Goal: Task Accomplishment & Management: Manage account settings

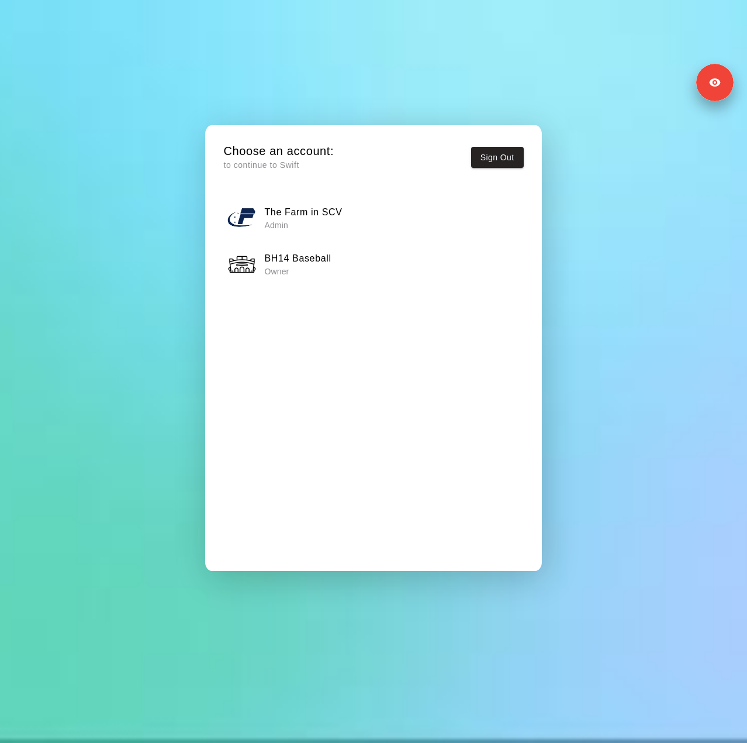
click at [324, 263] on h6 "BH14 Baseball" at bounding box center [297, 258] width 67 height 15
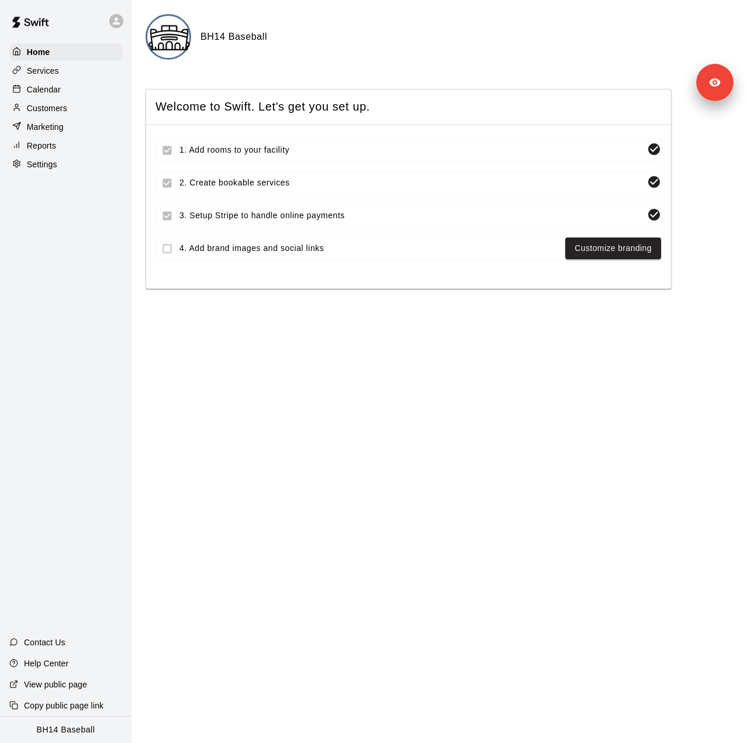
click at [112, 25] on icon at bounding box center [116, 21] width 11 height 11
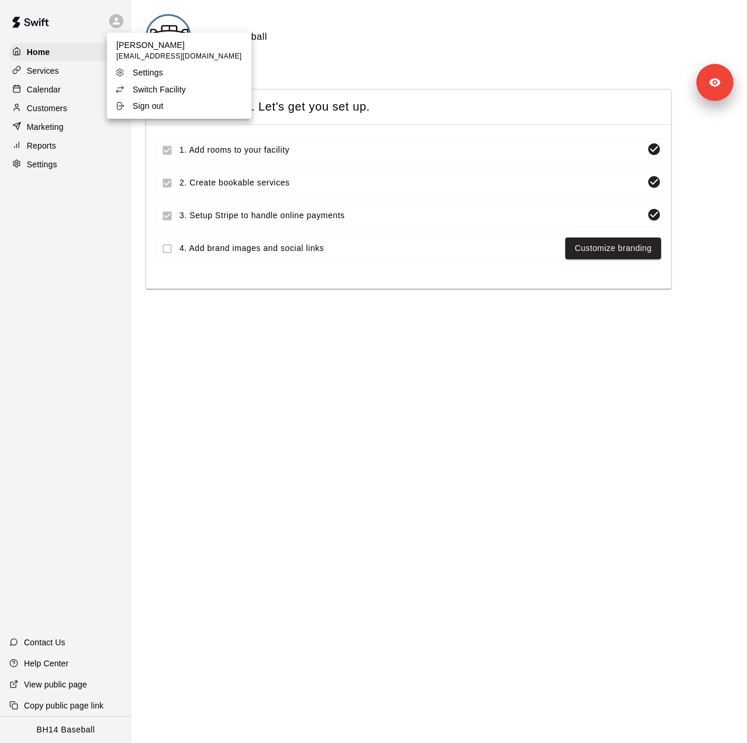
click at [160, 89] on p "Switch Facility" at bounding box center [159, 90] width 53 height 12
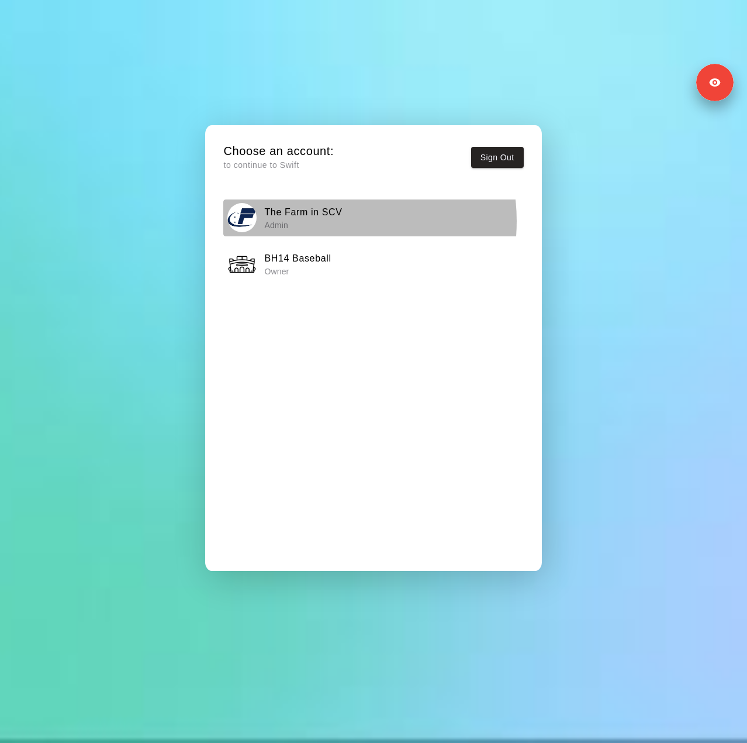
click at [317, 221] on p "Admin" at bounding box center [303, 225] width 78 height 12
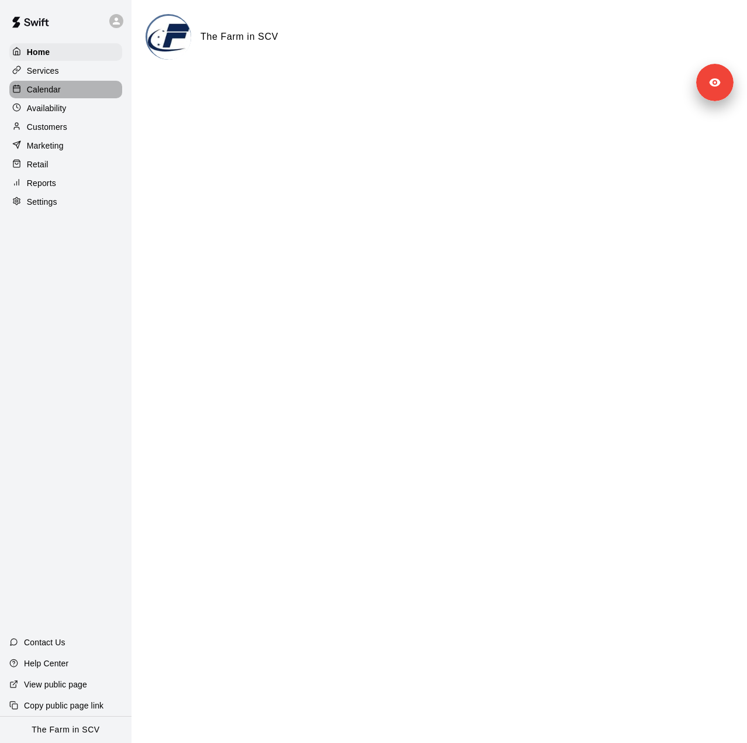
click at [50, 94] on p "Calendar" at bounding box center [44, 90] width 34 height 12
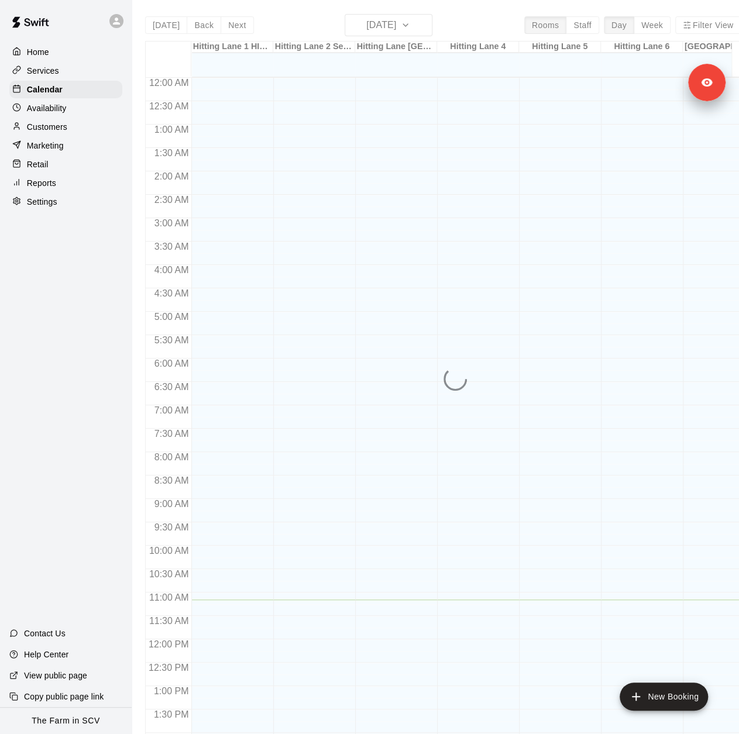
click at [404, 27] on div "[DATE] Back [DATE][DATE] Rooms Staff Day Week Filter View Hitting Lane 1 HITRAX…" at bounding box center [442, 381] width 595 height 734
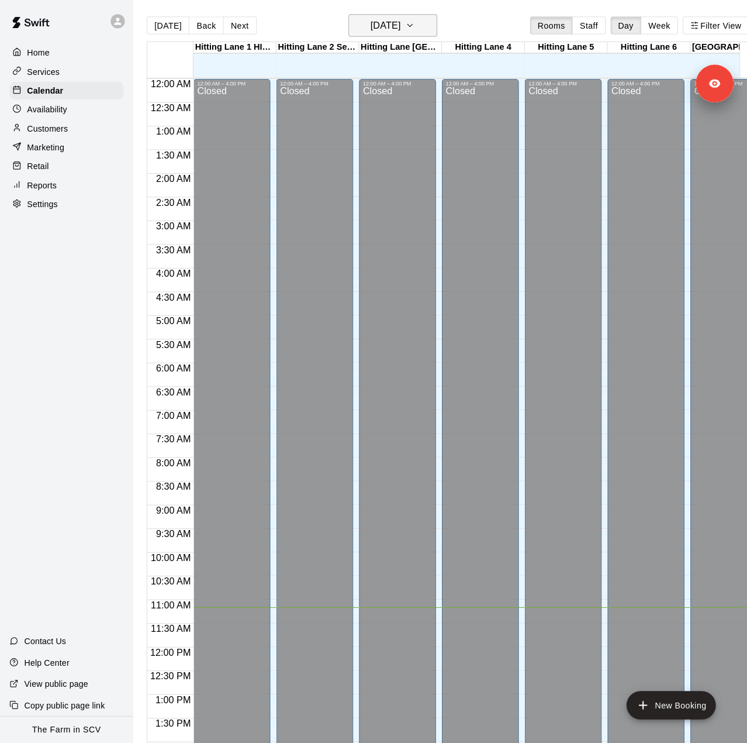
scroll to position [409, 0]
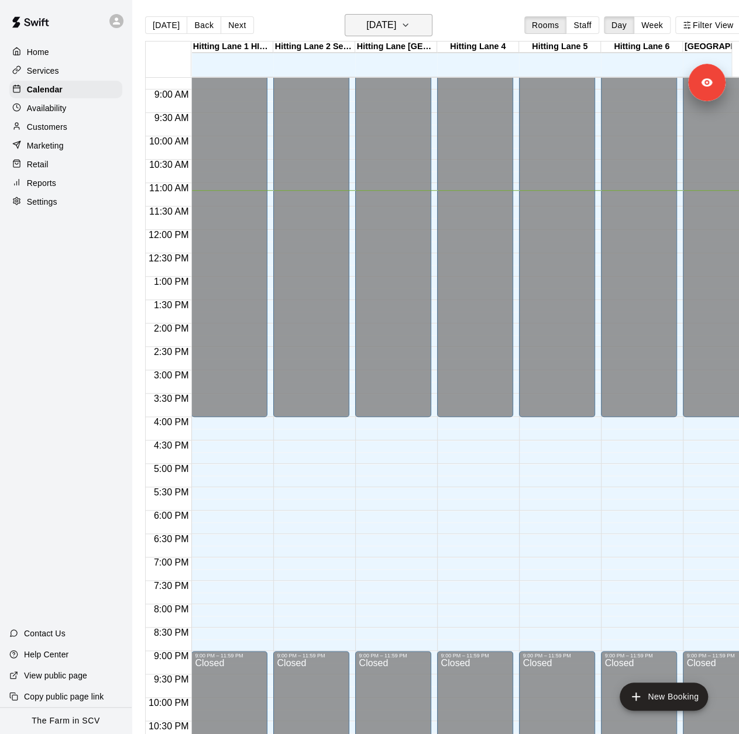
click at [418, 25] on button "[DATE]" at bounding box center [388, 25] width 88 height 22
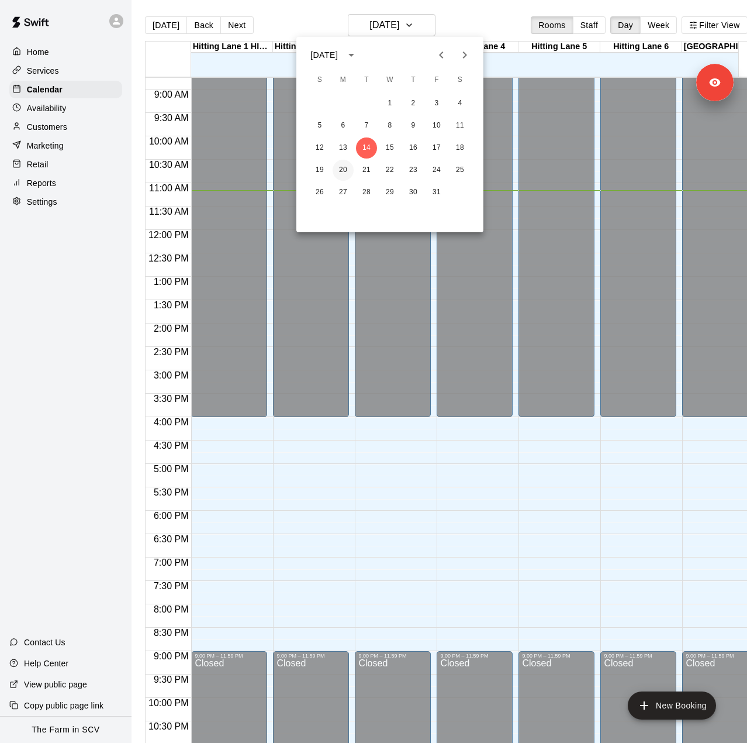
click at [340, 167] on button "20" at bounding box center [343, 170] width 21 height 21
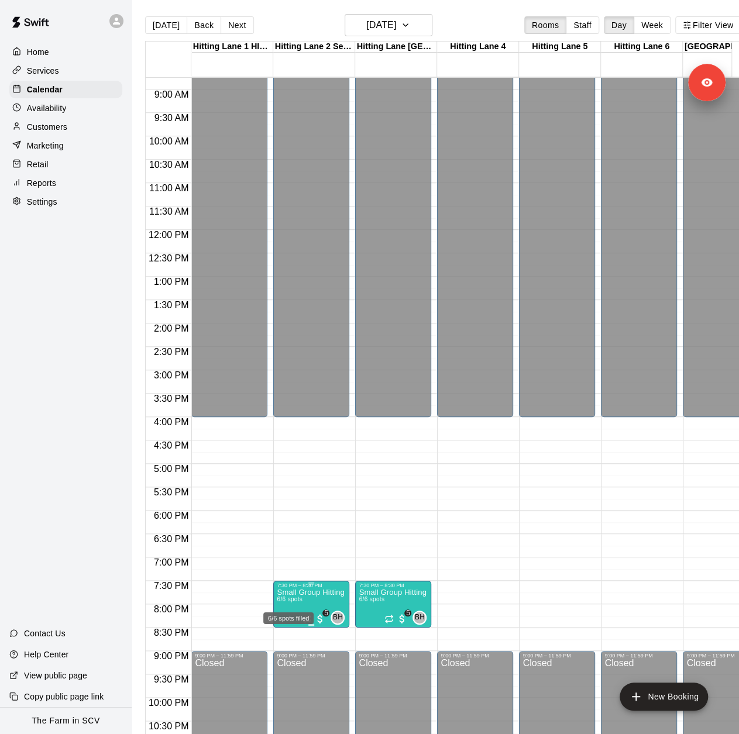
click at [295, 602] on span "6/6 spots" at bounding box center [290, 599] width 26 height 6
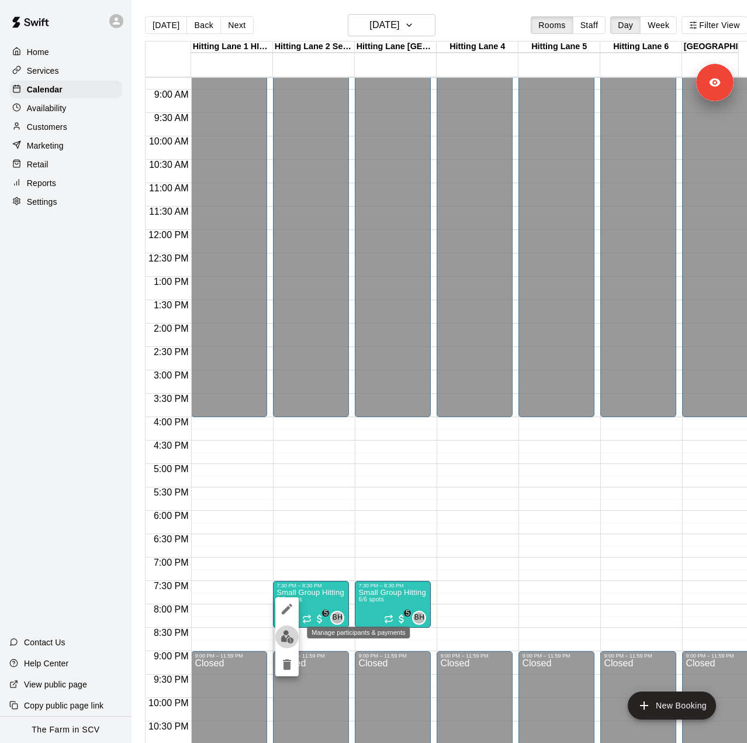
click at [294, 640] on button "edit" at bounding box center [286, 636] width 23 height 23
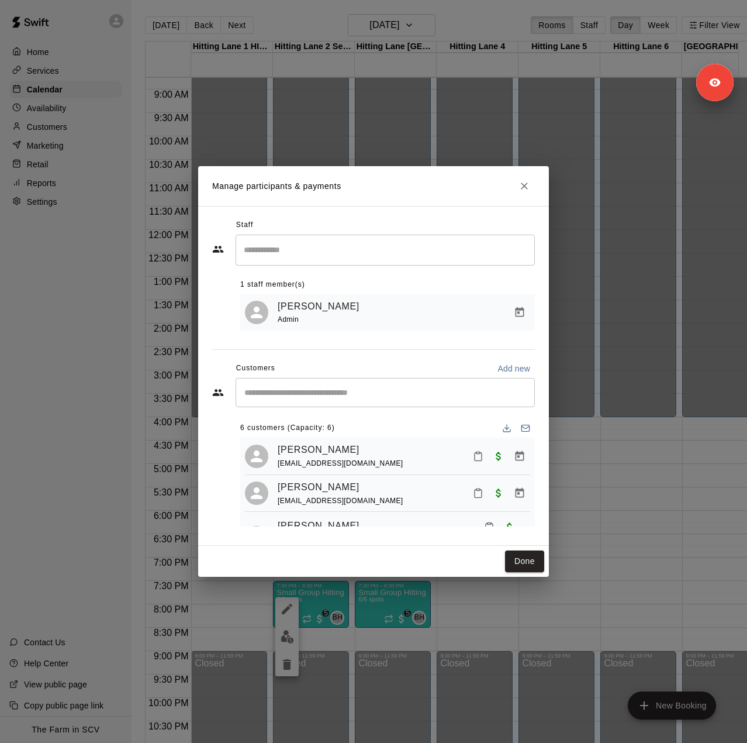
scroll to position [147, 0]
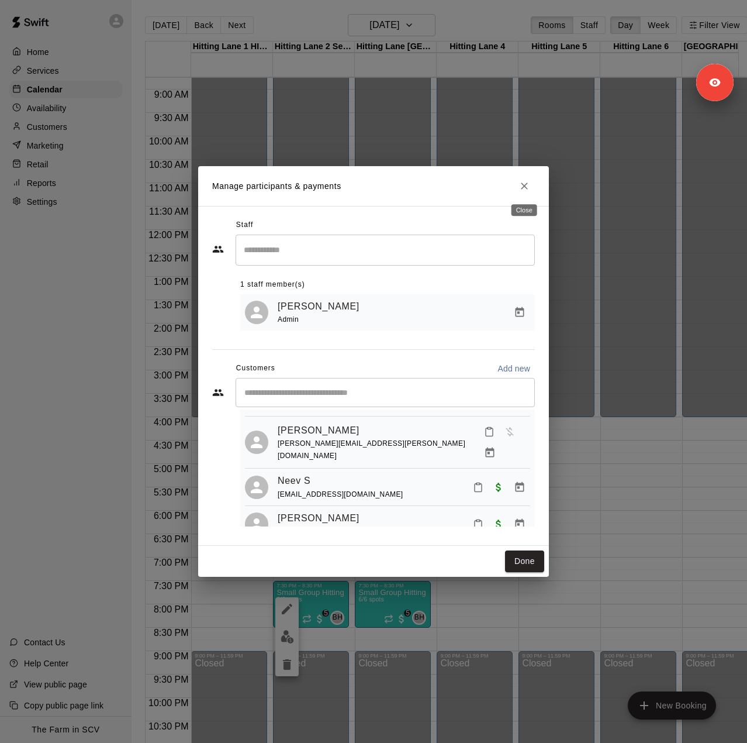
click at [523, 187] on icon "Close" at bounding box center [524, 185] width 7 height 7
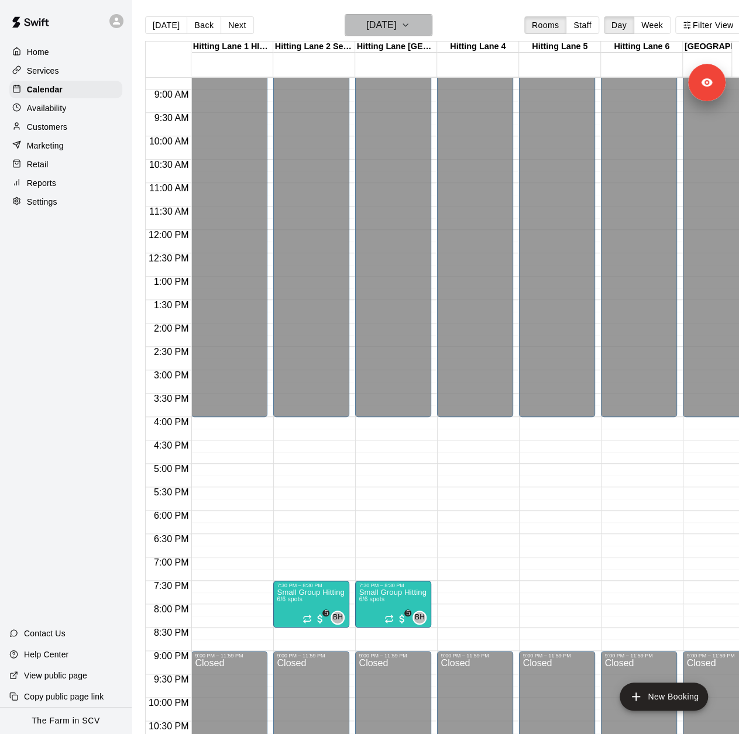
click at [396, 26] on h6 "[DATE]" at bounding box center [381, 25] width 30 height 16
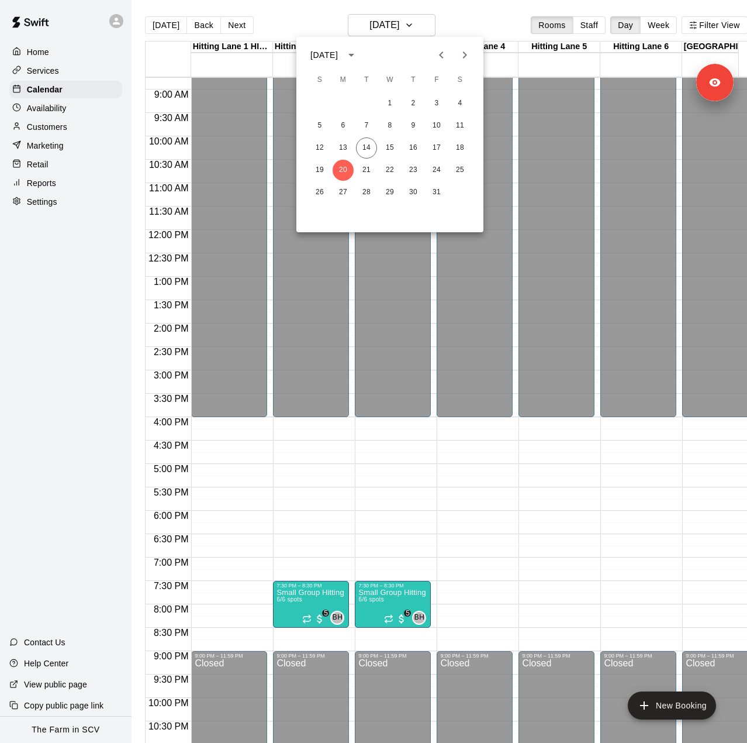
click at [298, 605] on div at bounding box center [373, 371] width 747 height 743
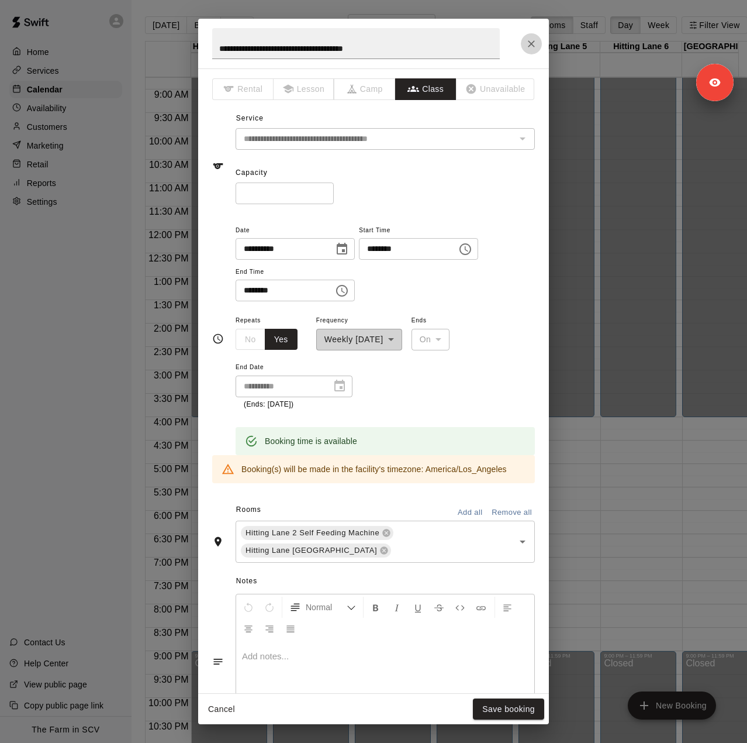
click at [530, 40] on icon "Close" at bounding box center [532, 44] width 12 height 12
click at [532, 43] on icon "Close" at bounding box center [531, 43] width 7 height 7
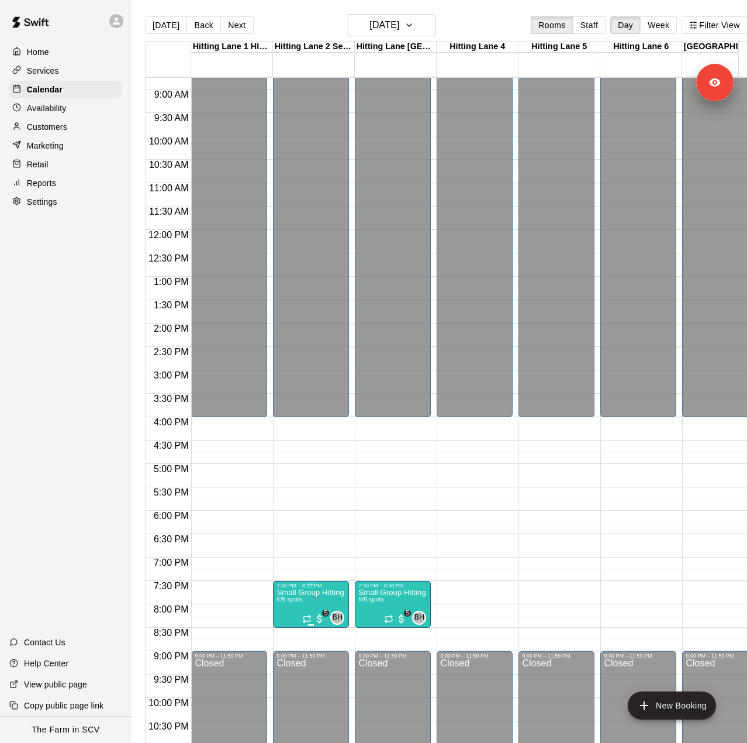
click at [295, 592] on p "Small Group Hitting Sessions (4–6 Players)" at bounding box center [311, 592] width 69 height 0
click at [322, 592] on div at bounding box center [373, 371] width 747 height 743
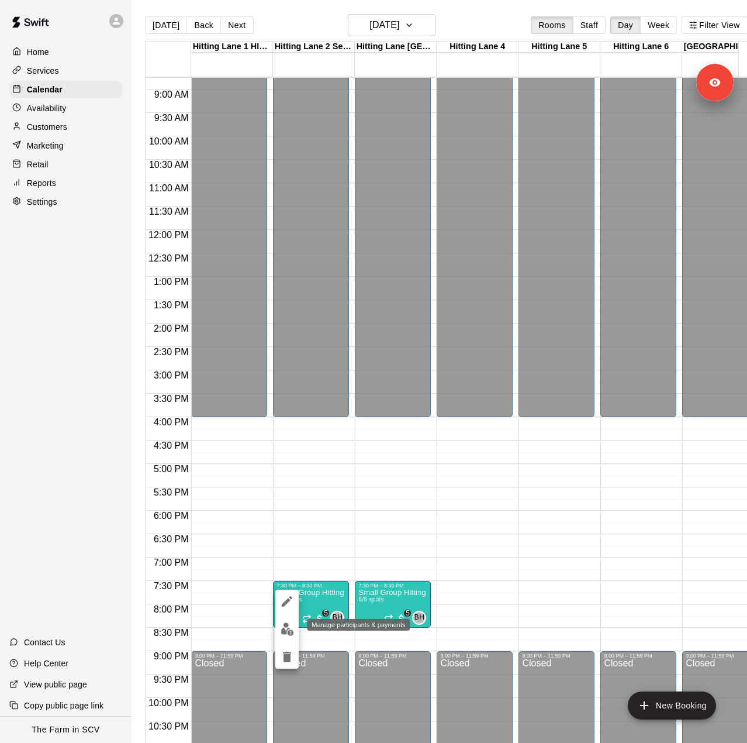
click at [284, 626] on img "edit" at bounding box center [287, 628] width 13 height 13
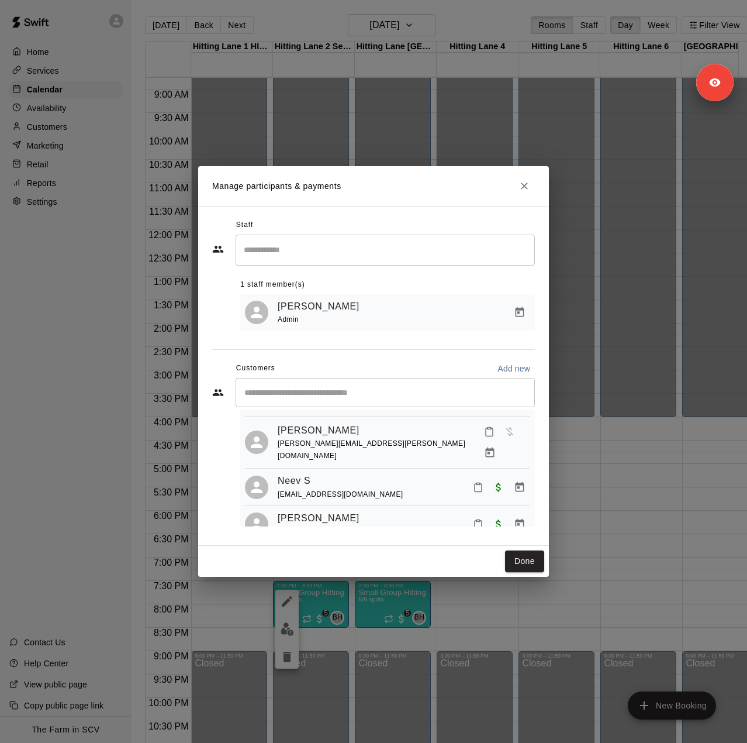
scroll to position [89, 0]
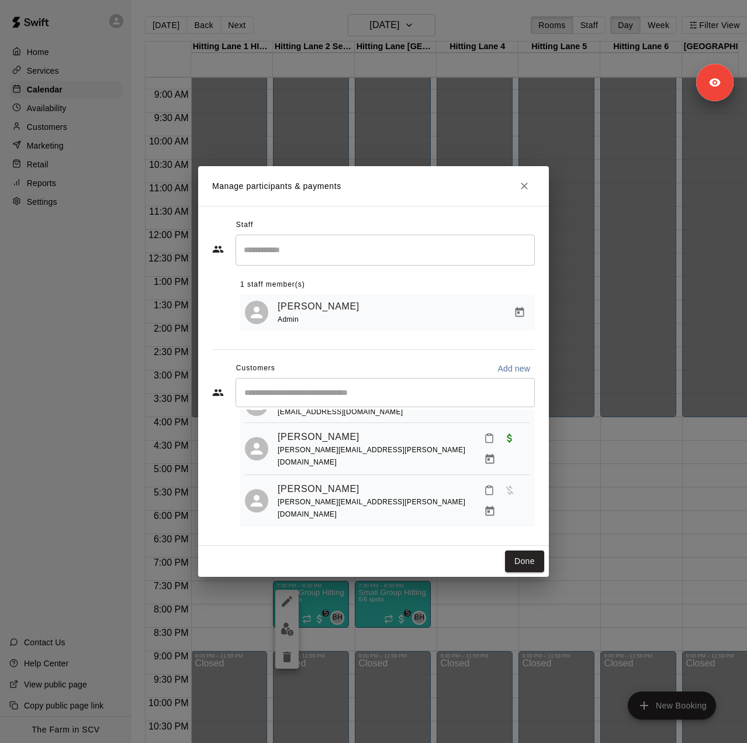
click at [525, 187] on icon "Close" at bounding box center [525, 186] width 12 height 12
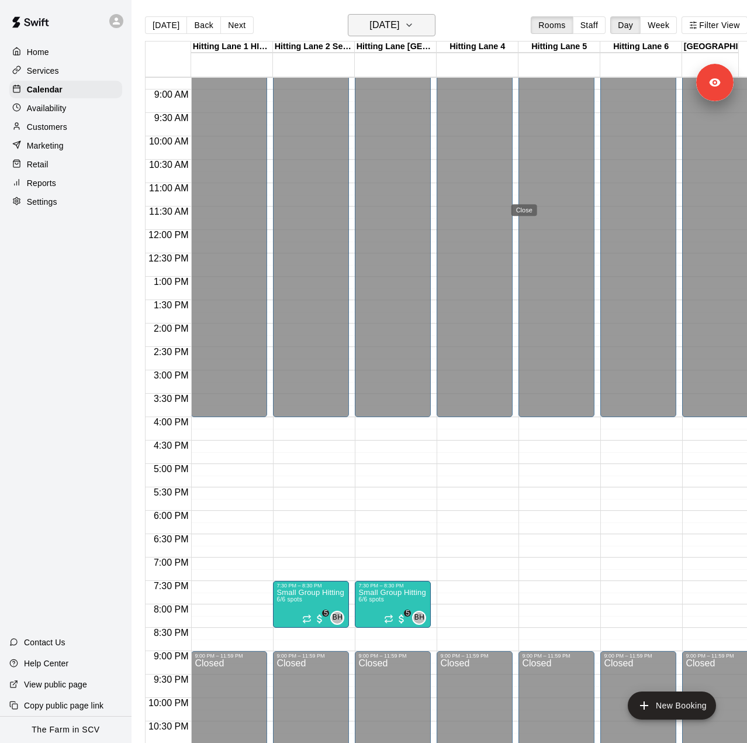
click at [392, 23] on h6 "[DATE]" at bounding box center [385, 25] width 30 height 16
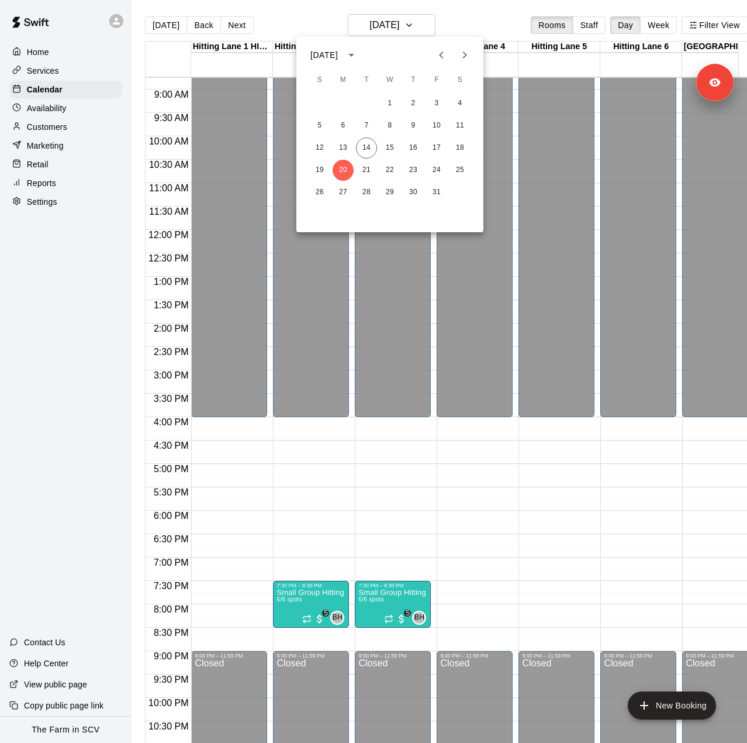
click at [385, 28] on div at bounding box center [373, 371] width 747 height 743
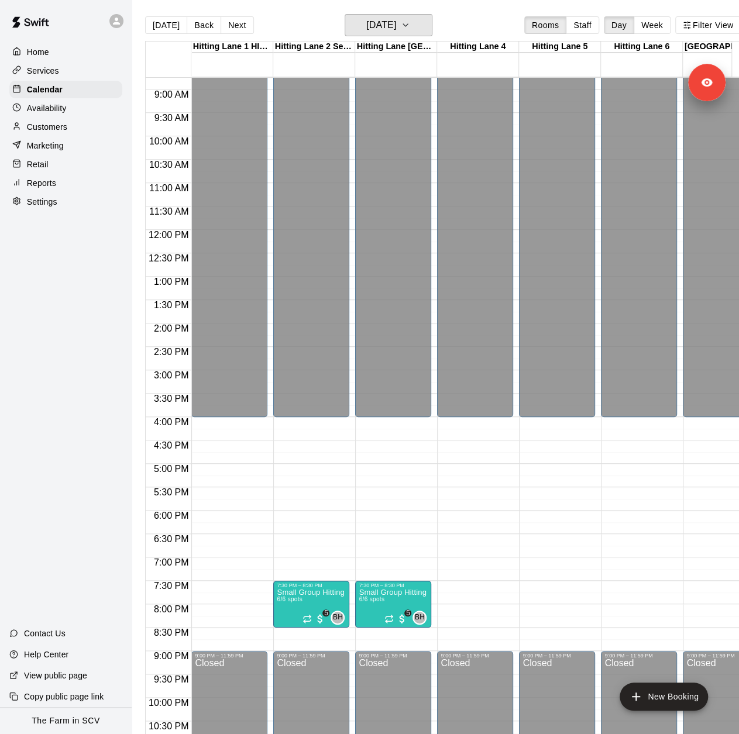
click at [385, 28] on h6 "[DATE]" at bounding box center [381, 25] width 30 height 16
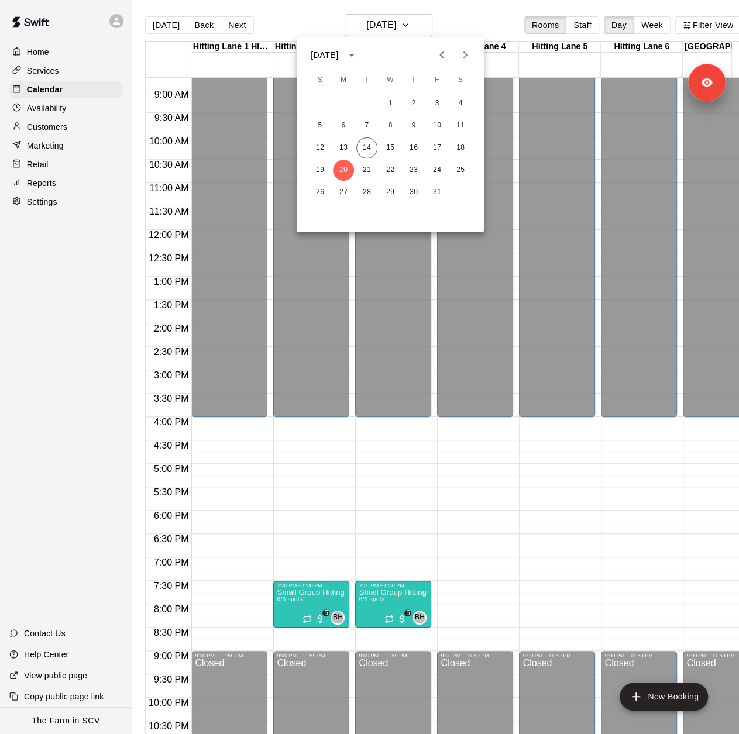
click at [386, 32] on div at bounding box center [369, 367] width 739 height 734
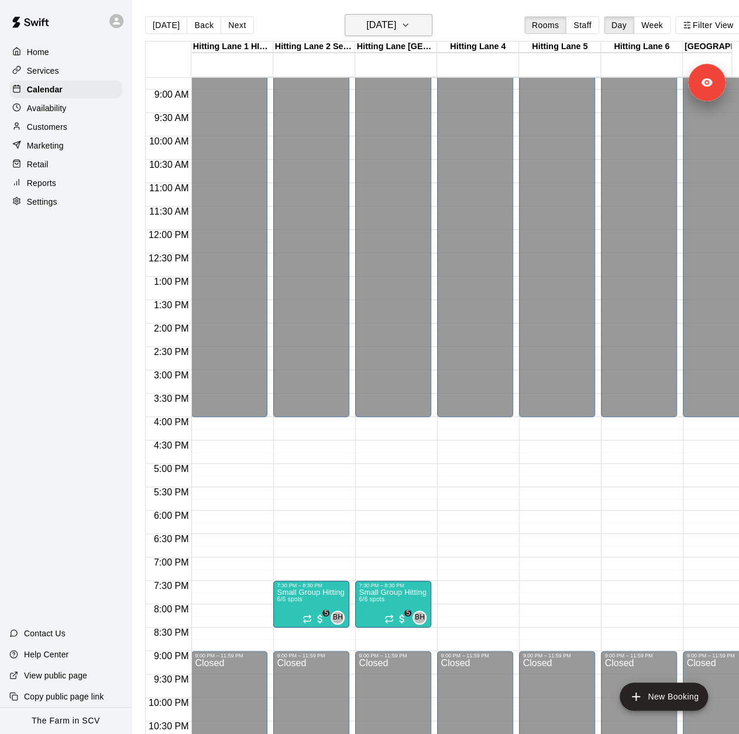
click at [396, 32] on h6 "[DATE]" at bounding box center [381, 25] width 30 height 16
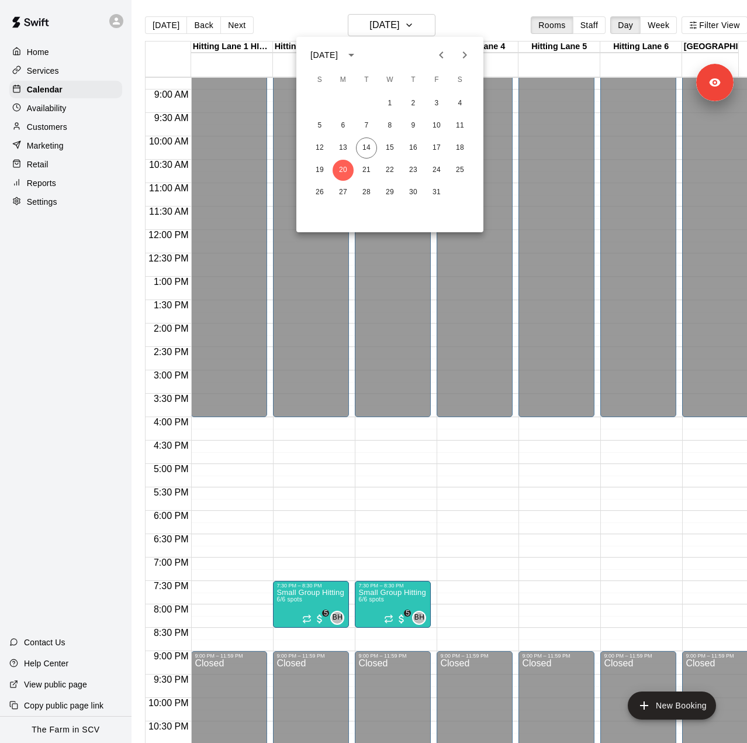
click at [466, 52] on icon "Next month" at bounding box center [465, 55] width 14 height 14
click at [442, 53] on icon "Previous month" at bounding box center [441, 54] width 4 height 7
click at [430, 43] on button "Previous month" at bounding box center [441, 54] width 23 height 23
click at [54, 74] on div at bounding box center [373, 371] width 747 height 743
